Goal: Transaction & Acquisition: Obtain resource

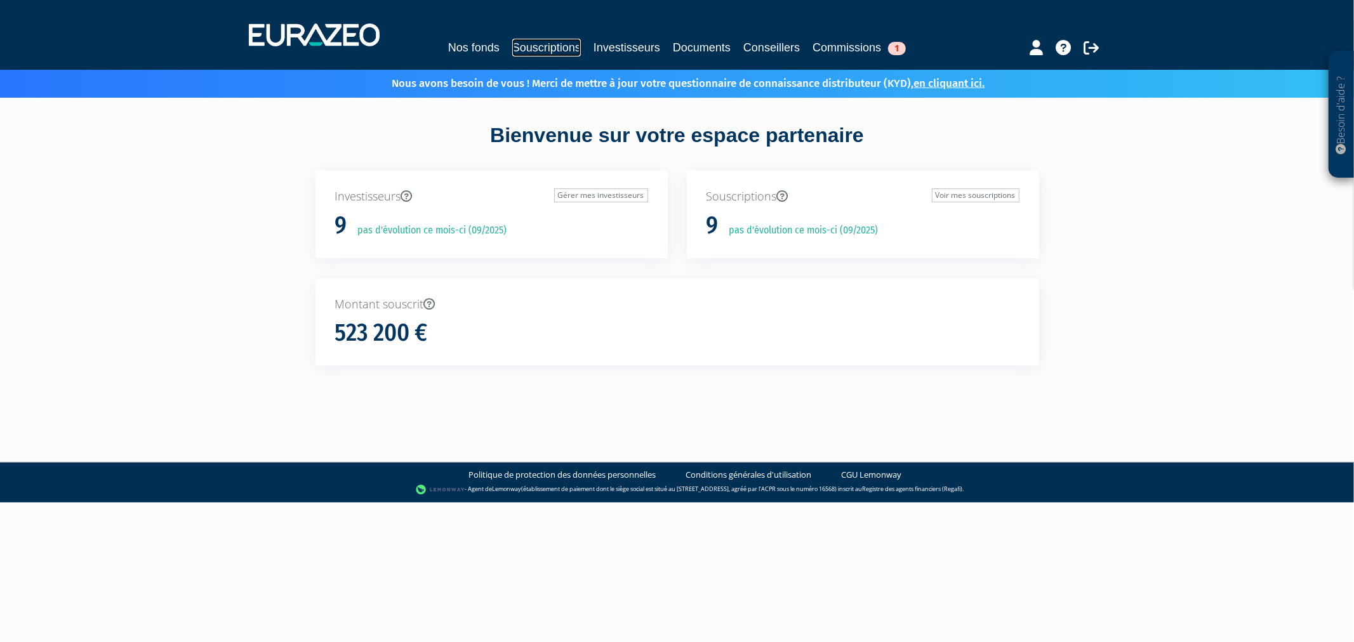
click at [547, 46] on link "Souscriptions" at bounding box center [546, 48] width 69 height 18
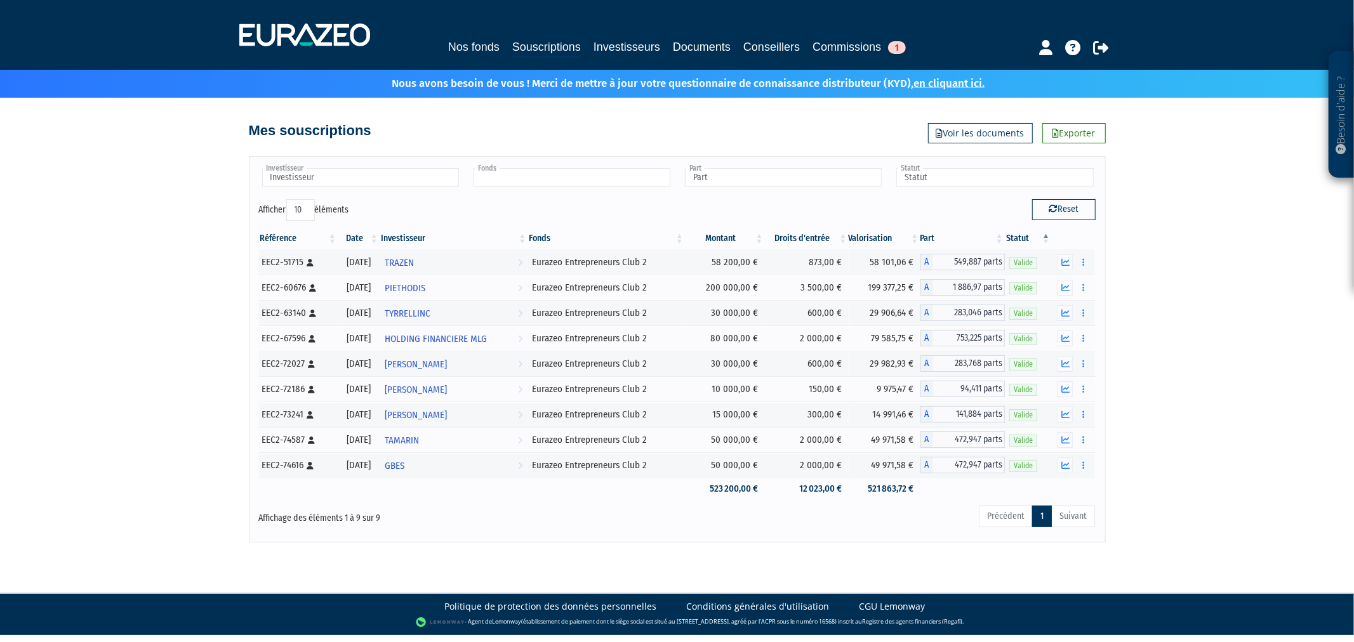
drag, startPoint x: 512, startPoint y: 183, endPoint x: 511, endPoint y: 175, distance: 8.3
click at [512, 182] on input "text" at bounding box center [572, 177] width 197 height 18
type input "p"
click at [410, 176] on input "text" at bounding box center [360, 177] width 197 height 18
type input "Fonds"
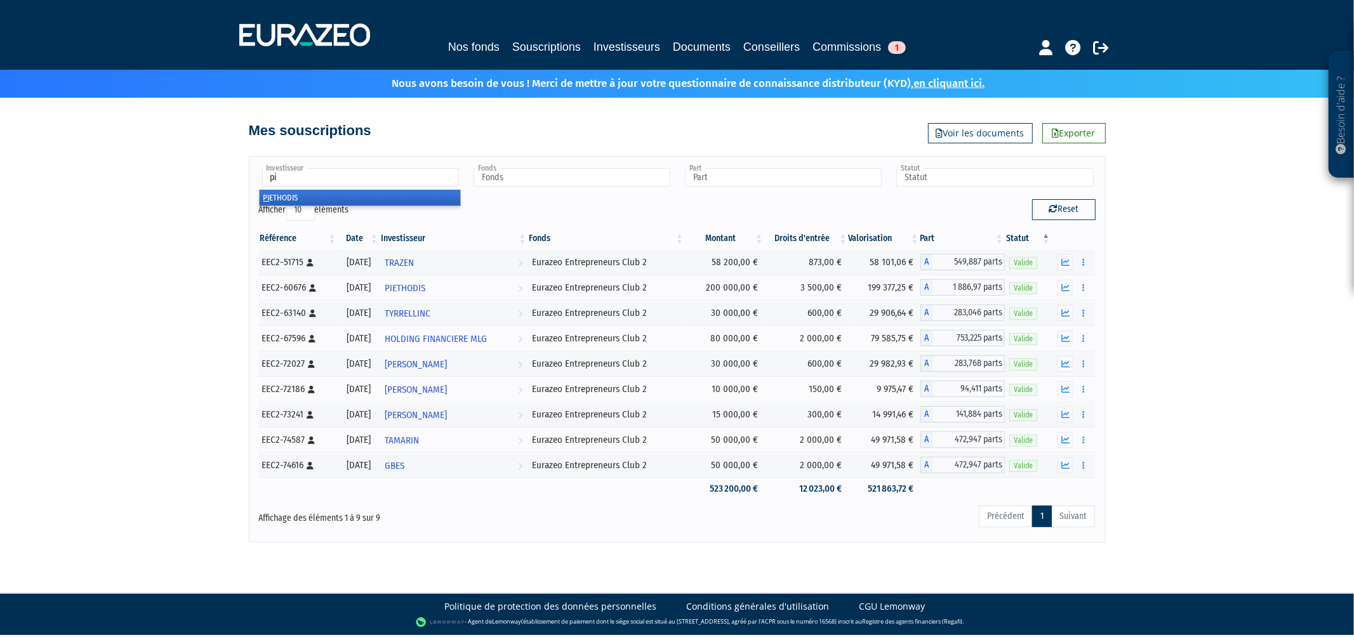
type input "pie"
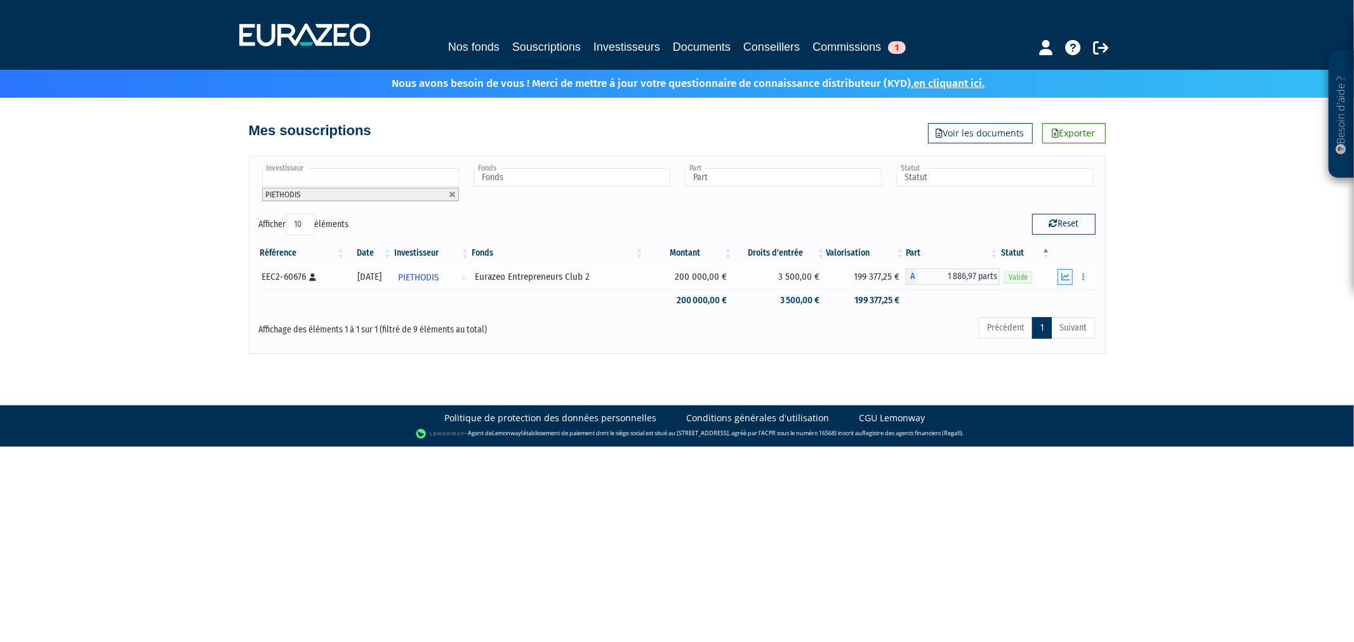
click at [1069, 274] on icon "button" at bounding box center [1065, 277] width 8 height 8
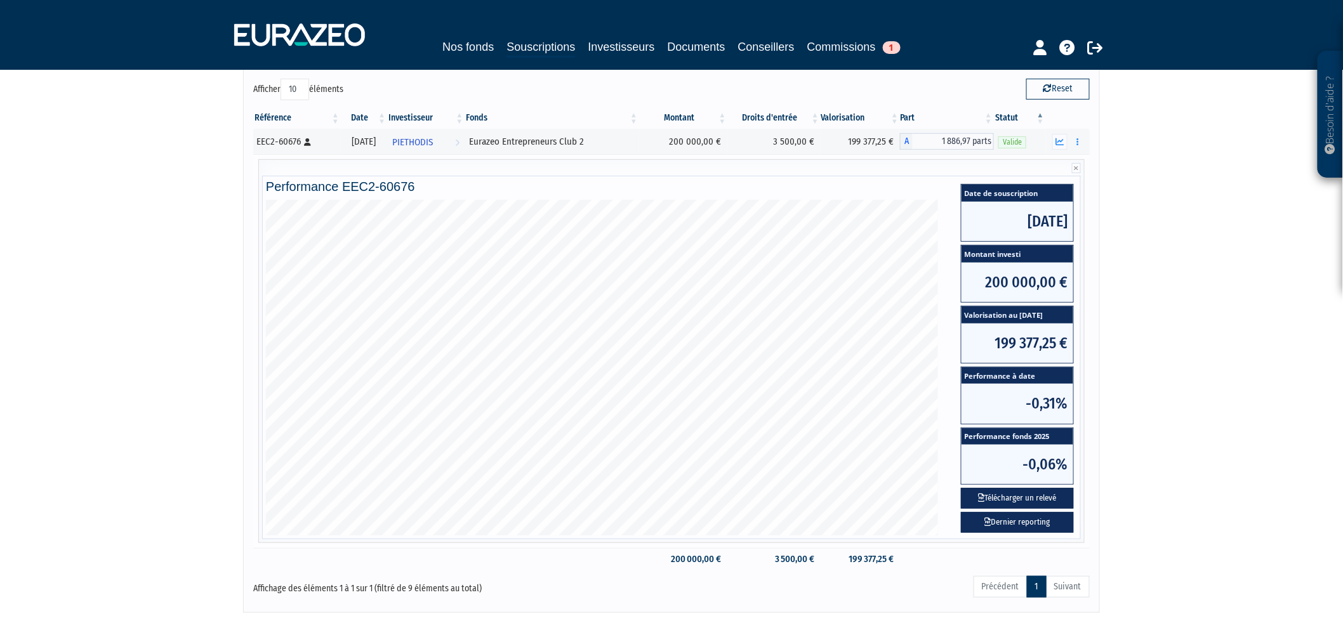
scroll to position [141, 0]
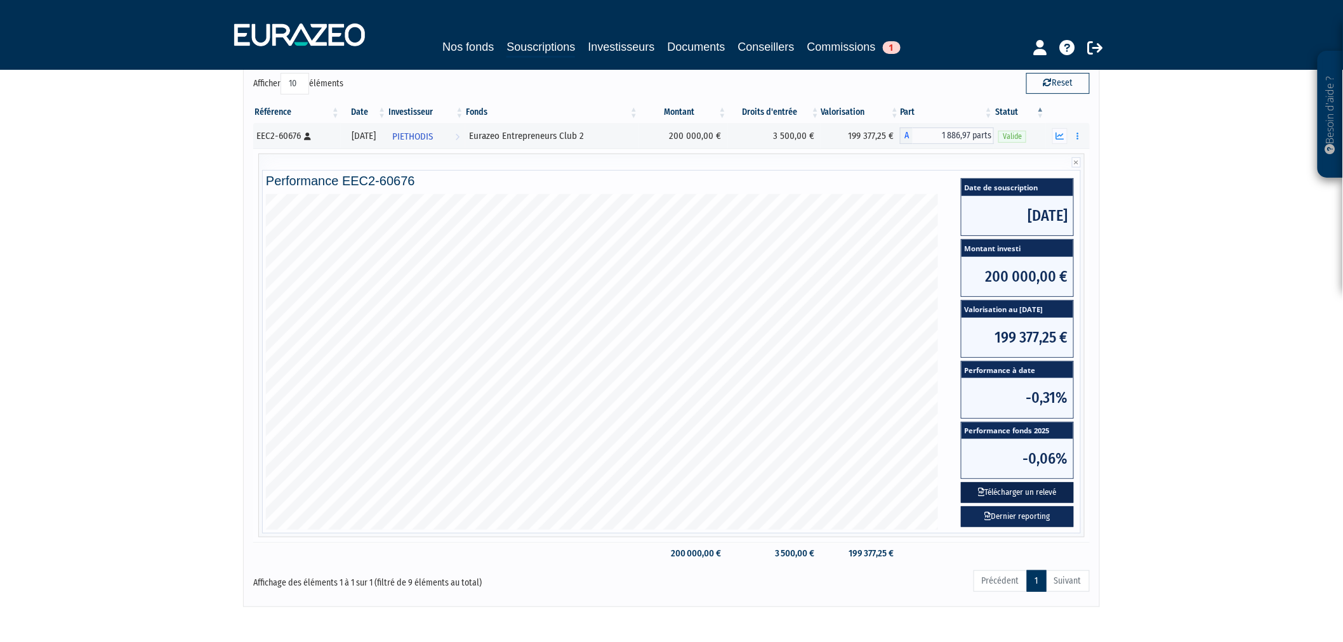
click at [1040, 496] on button "Télécharger un relevé" at bounding box center [1017, 492] width 113 height 21
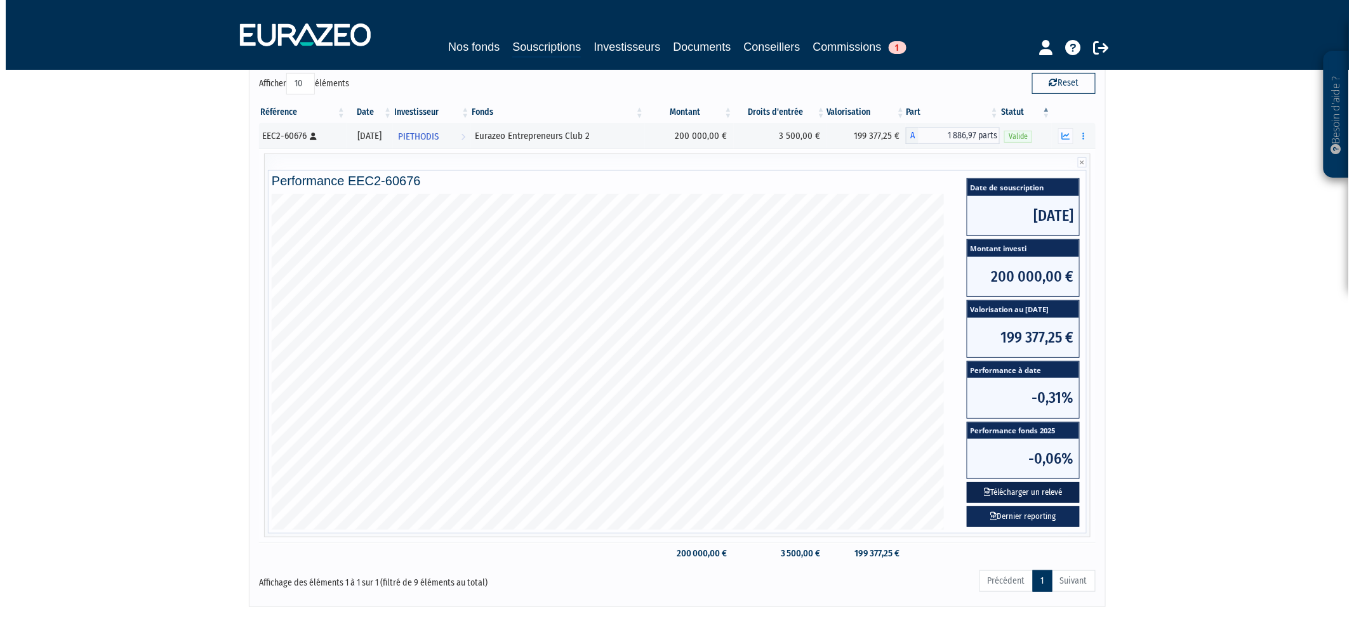
scroll to position [0, 0]
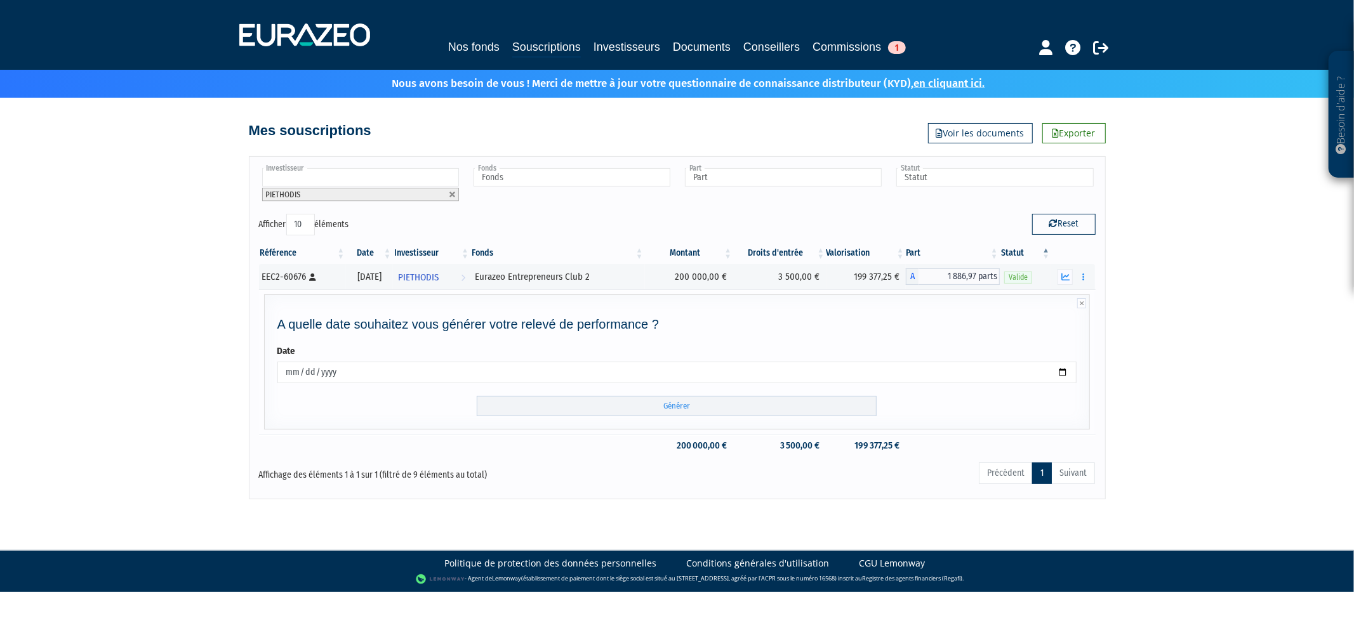
click at [586, 379] on input "[DATE]" at bounding box center [677, 373] width 800 height 22
type input "[DATE]"
click at [591, 399] on input "Générer" at bounding box center [677, 406] width 400 height 21
click at [587, 405] on input "Générer" at bounding box center [677, 406] width 400 height 21
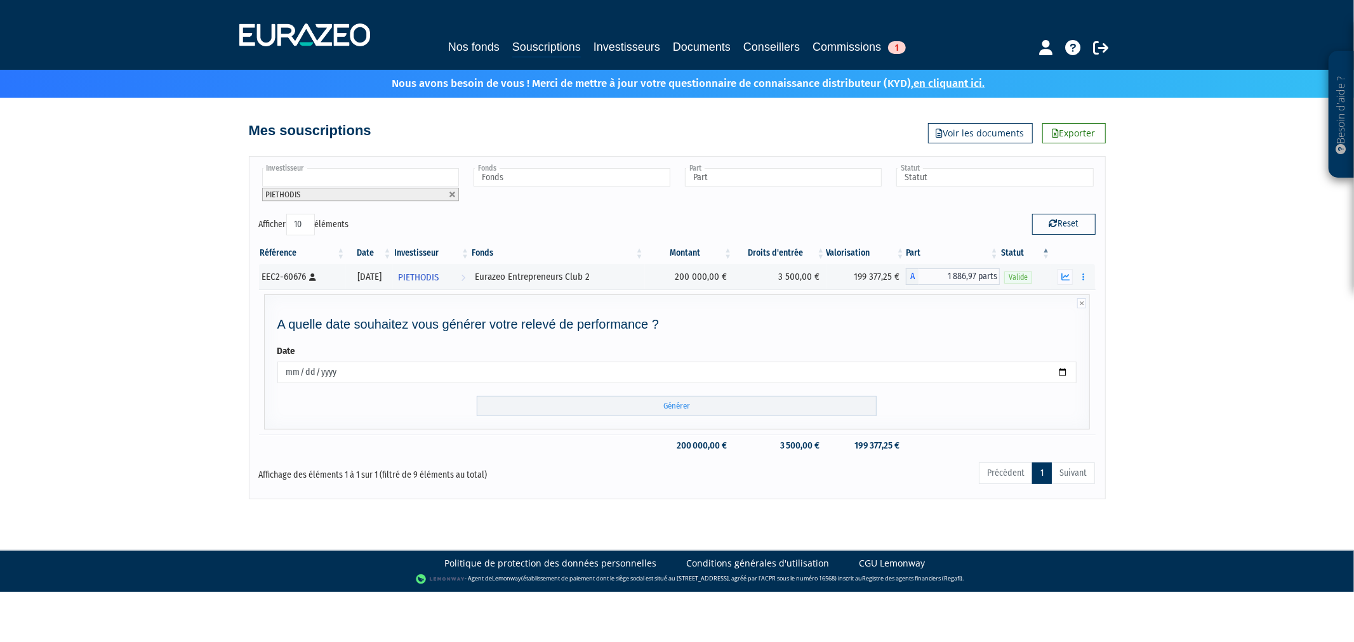
click at [1183, 320] on div "Besoin d'aide ? × J'ai besoin d'aide Si vous avez une question à propos du fonc…" at bounding box center [677, 250] width 1354 height 500
click at [1081, 298] on icon at bounding box center [1081, 303] width 9 height 10
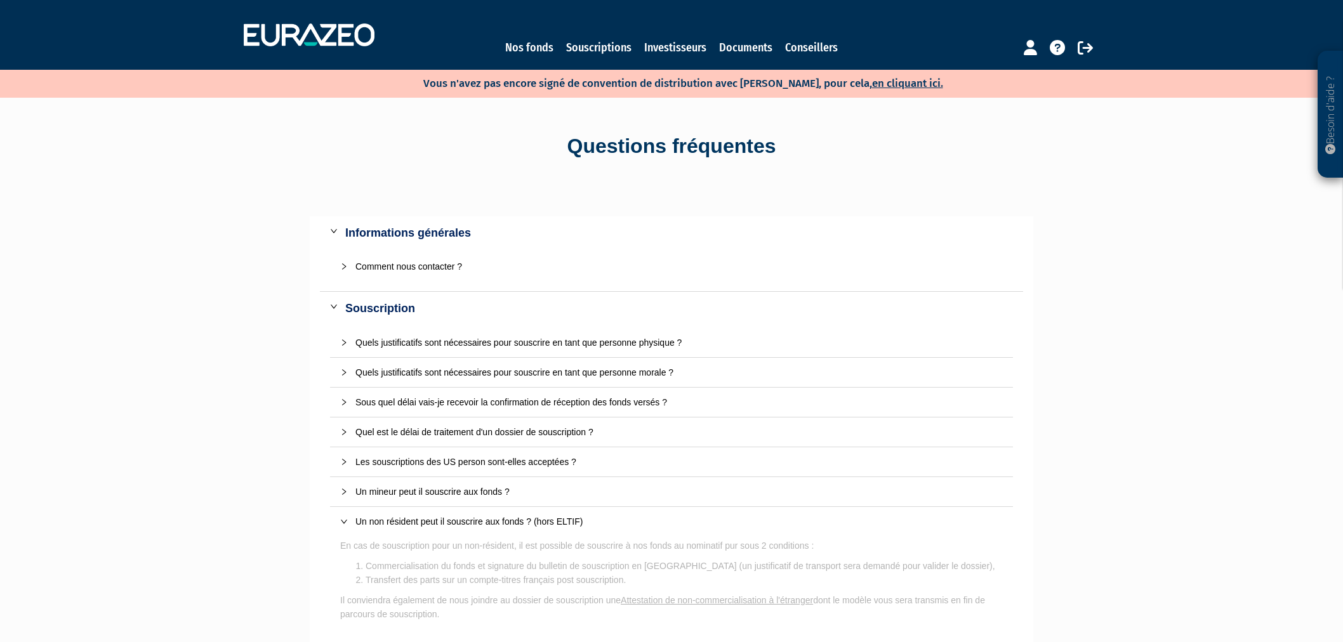
scroll to position [141, 0]
